Goal: Register for event/course: Sign up to attend an event or enroll in a course

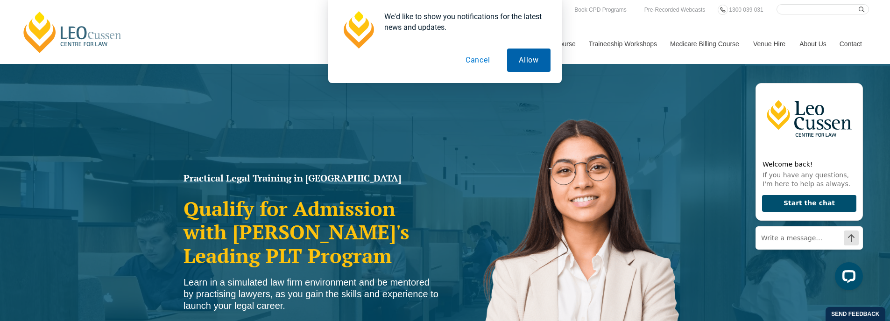
drag, startPoint x: 478, startPoint y: 55, endPoint x: 534, endPoint y: 35, distance: 59.7
click at [477, 56] on button "Cancel" at bounding box center [478, 60] width 48 height 23
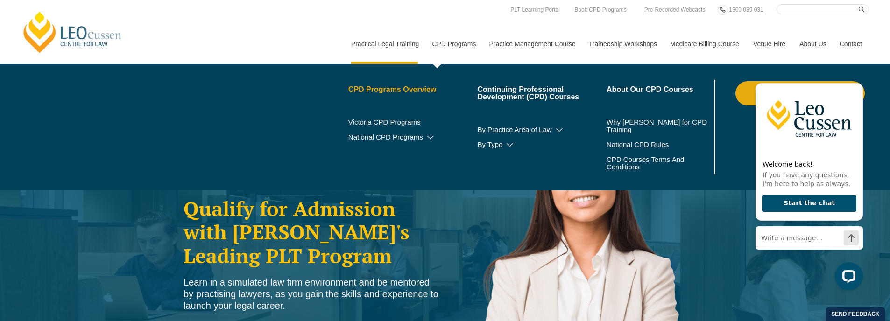
click at [391, 89] on link "CPD Programs Overview" at bounding box center [412, 89] width 129 height 7
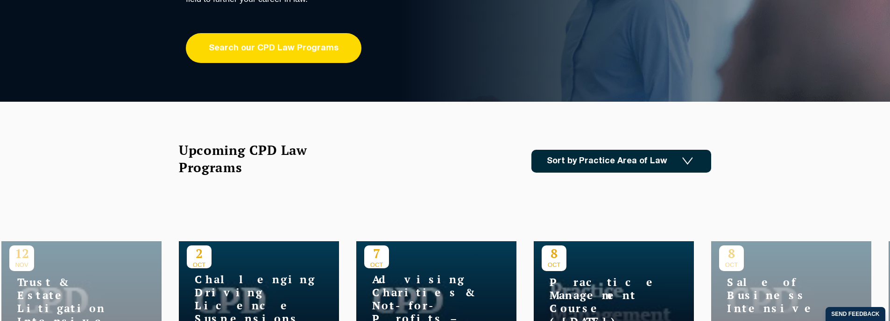
click at [285, 56] on link "Search our CPD Law Programs" at bounding box center [274, 48] width 176 height 30
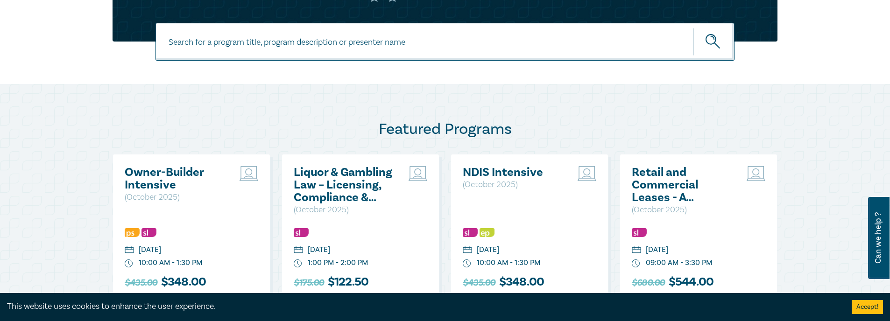
scroll to position [420, 0]
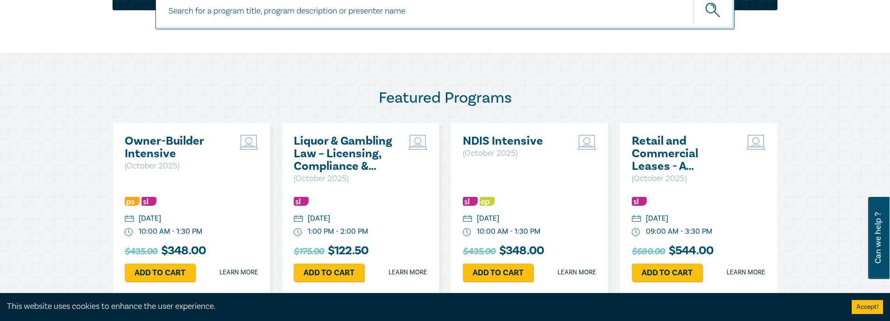
click at [195, 19] on input at bounding box center [444, 11] width 579 height 38
type input "artificial intelligence"
click at [693, 0] on button "submit" at bounding box center [713, 10] width 41 height 28
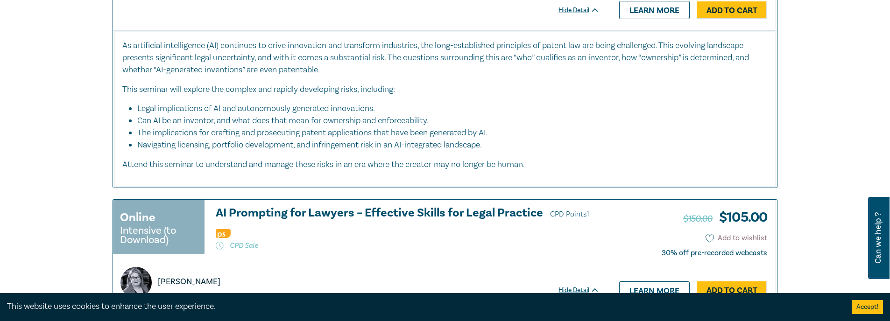
scroll to position [654, 0]
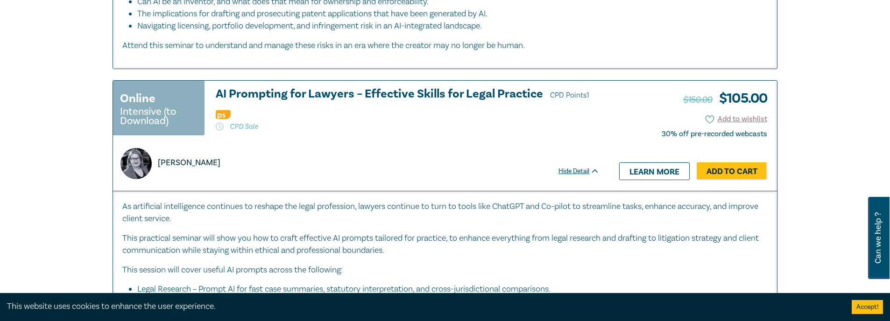
click at [445, 93] on h3 "AI Prompting for Lawyers – Effective Skills for Legal Practice CPD Points 1" at bounding box center [408, 95] width 384 height 14
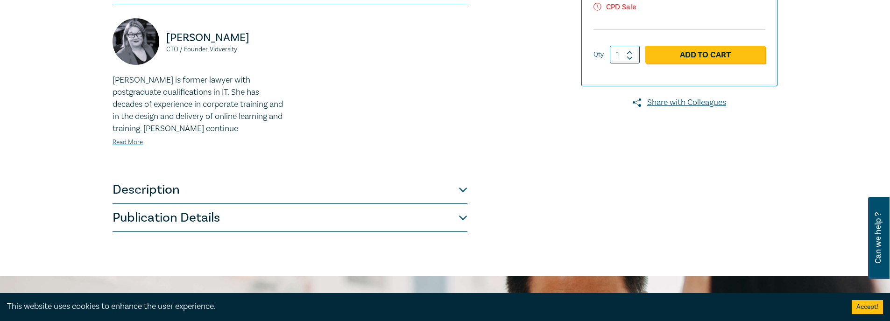
scroll to position [280, 0]
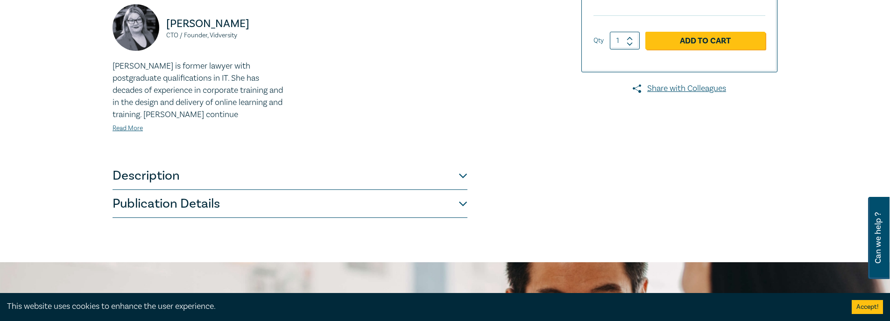
click at [441, 171] on button "Description" at bounding box center [290, 176] width 355 height 28
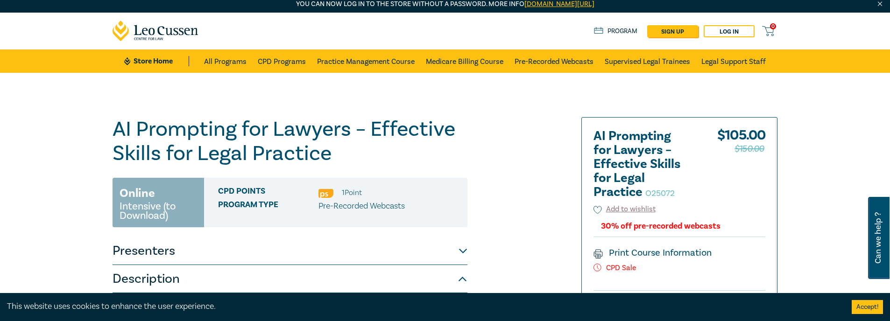
scroll to position [0, 0]
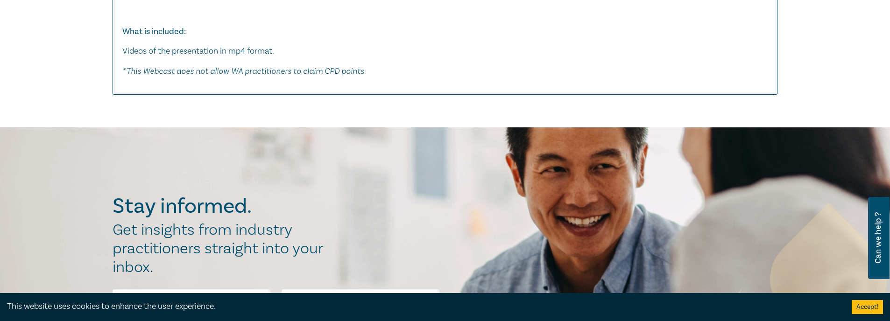
scroll to position [1587, 0]
